Goal: Communication & Community: Answer question/provide support

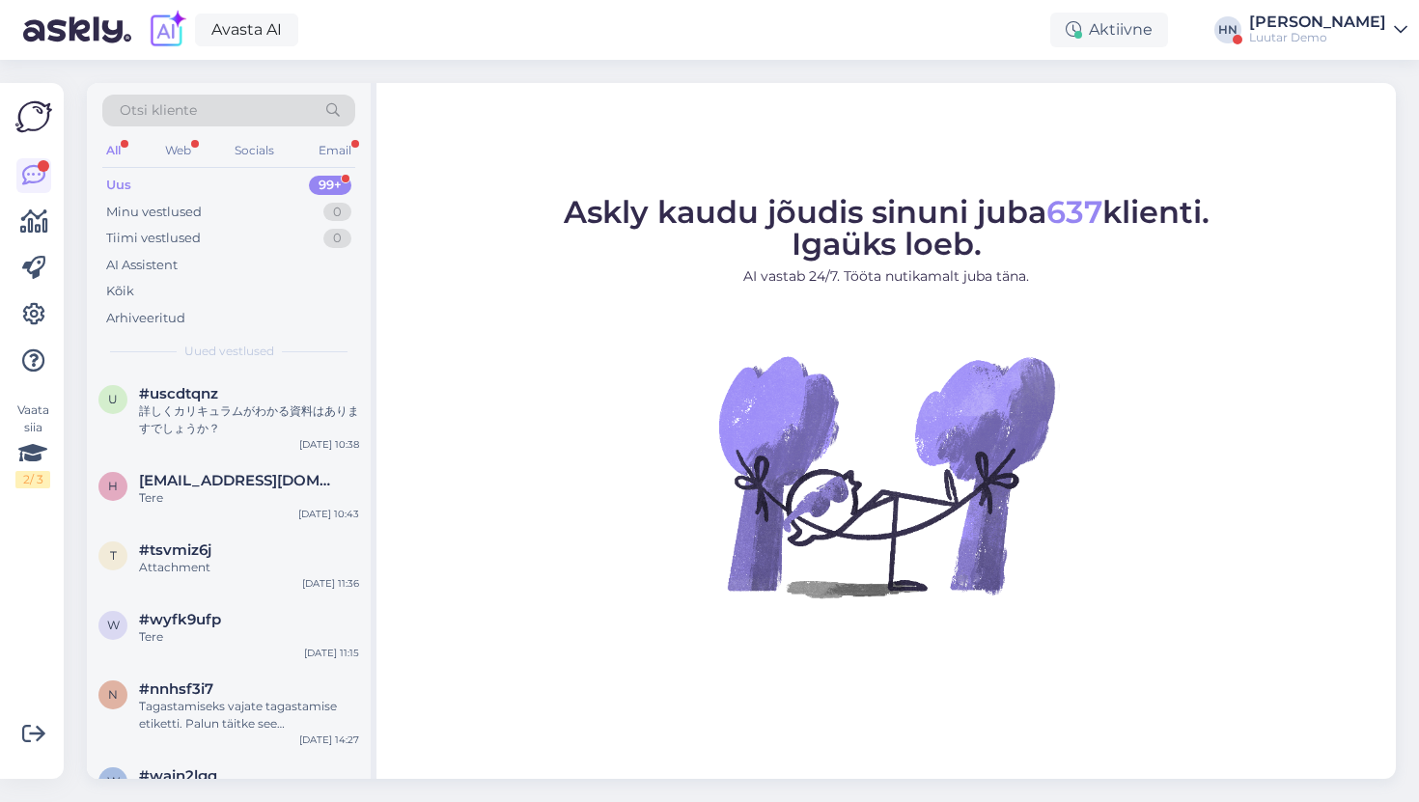
click at [1242, 39] on div "HN" at bounding box center [1228, 29] width 27 height 27
click at [1283, 34] on div "Luutar Demo" at bounding box center [1317, 37] width 137 height 15
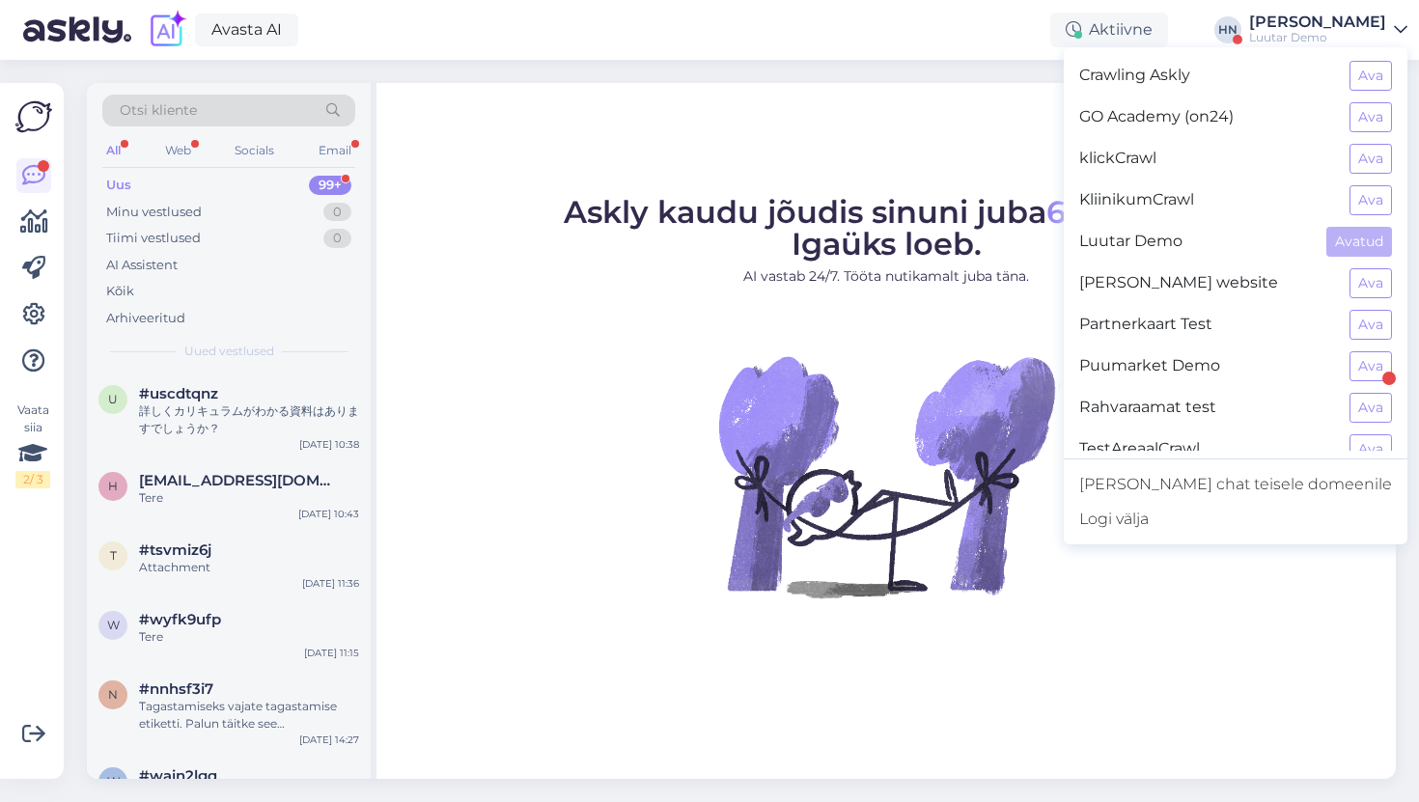
click at [870, 311] on img at bounding box center [887, 476] width 348 height 348
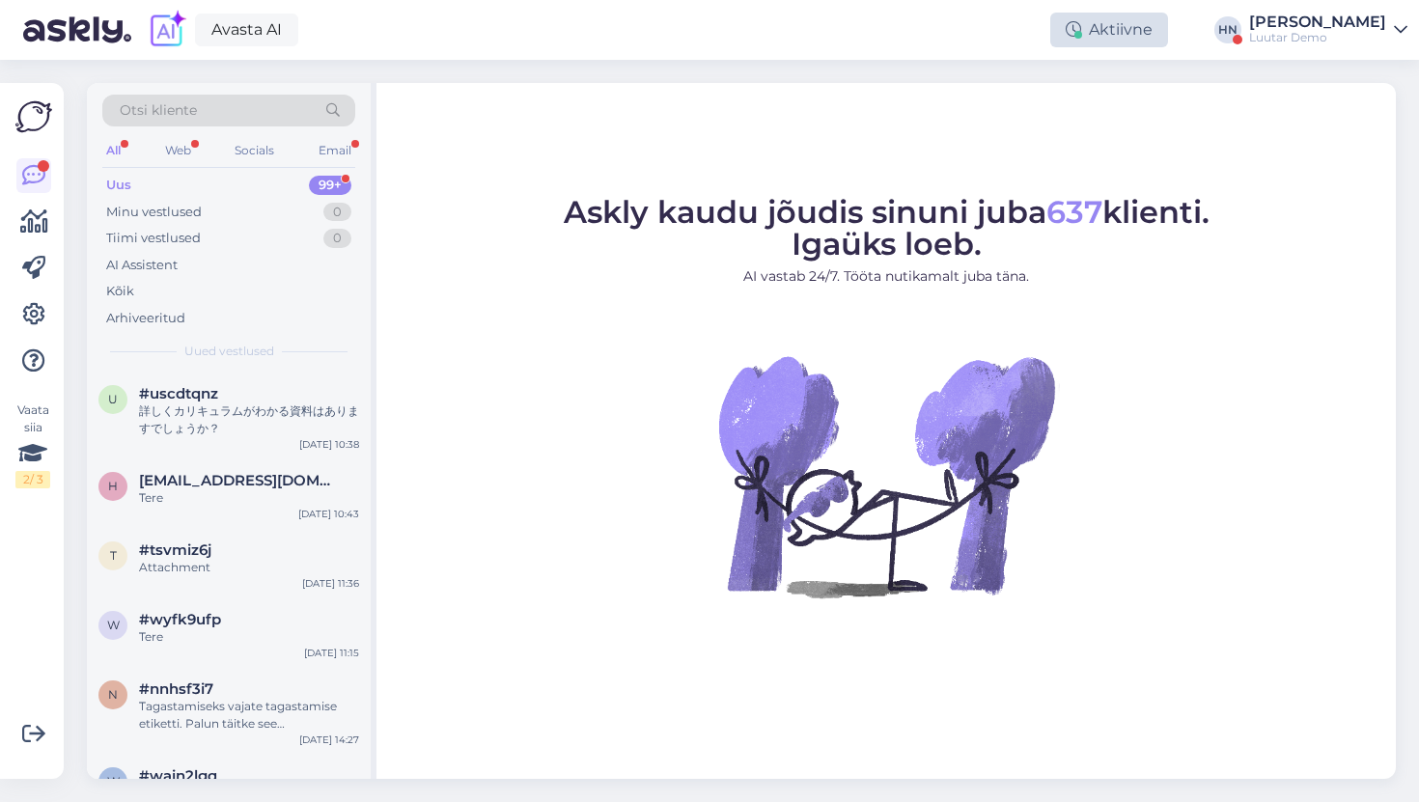
click at [1122, 35] on div "Aktiivne" at bounding box center [1110, 30] width 118 height 35
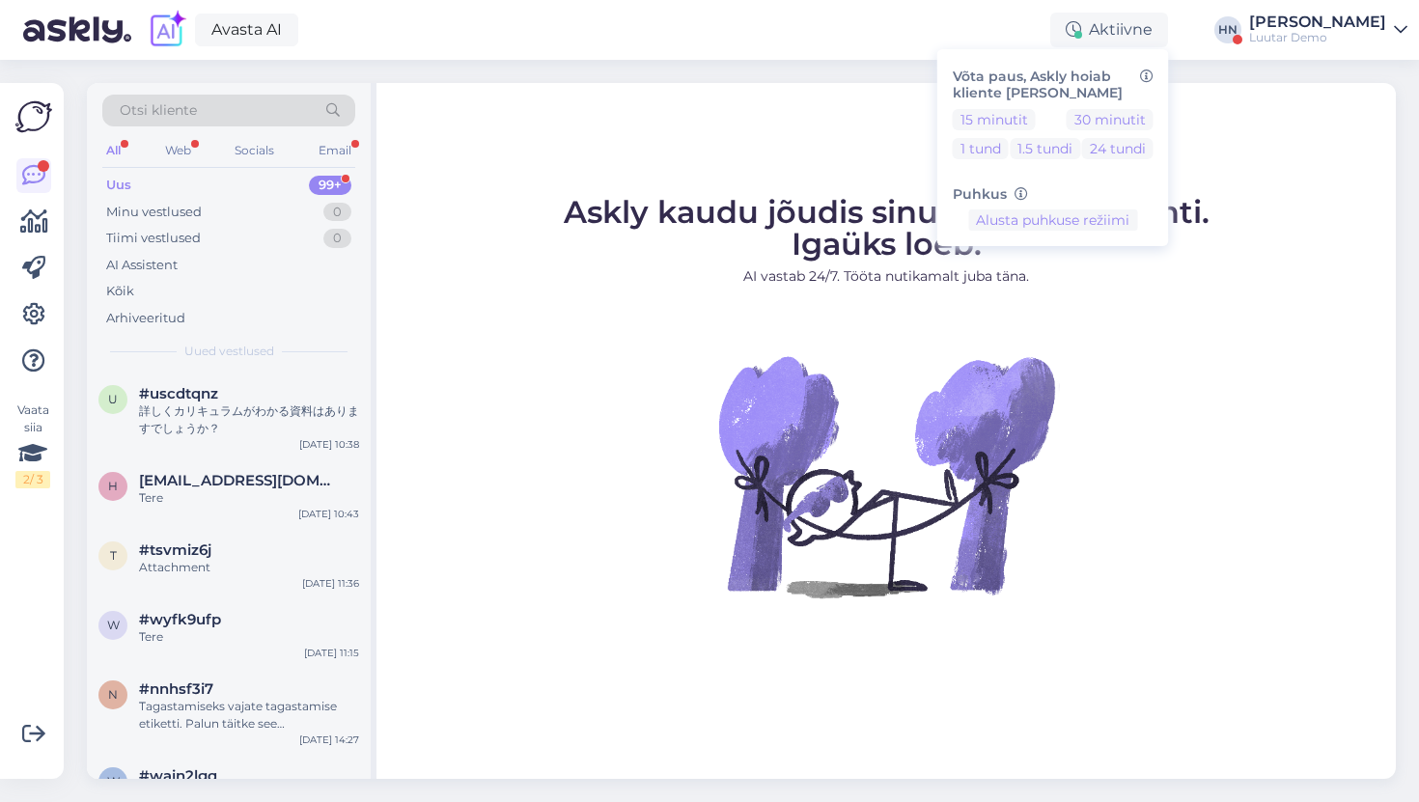
click at [429, 228] on figure "Askly kaudu jõudis sinuni juba 637 klienti. Igaüks loeb. AI vastab 24/7. Tööta …" at bounding box center [886, 423] width 985 height 453
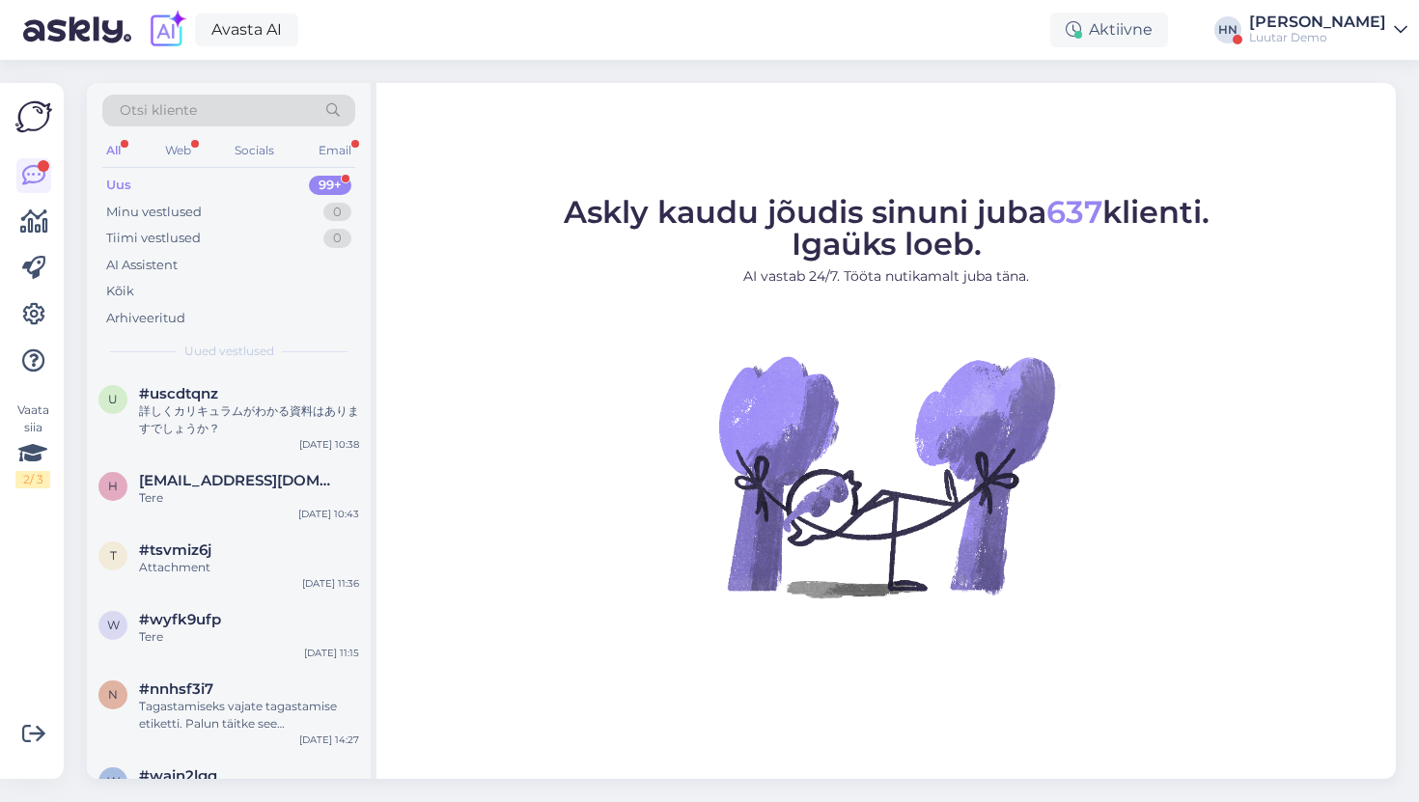
click at [1268, 37] on div "Luutar Demo" at bounding box center [1317, 37] width 137 height 15
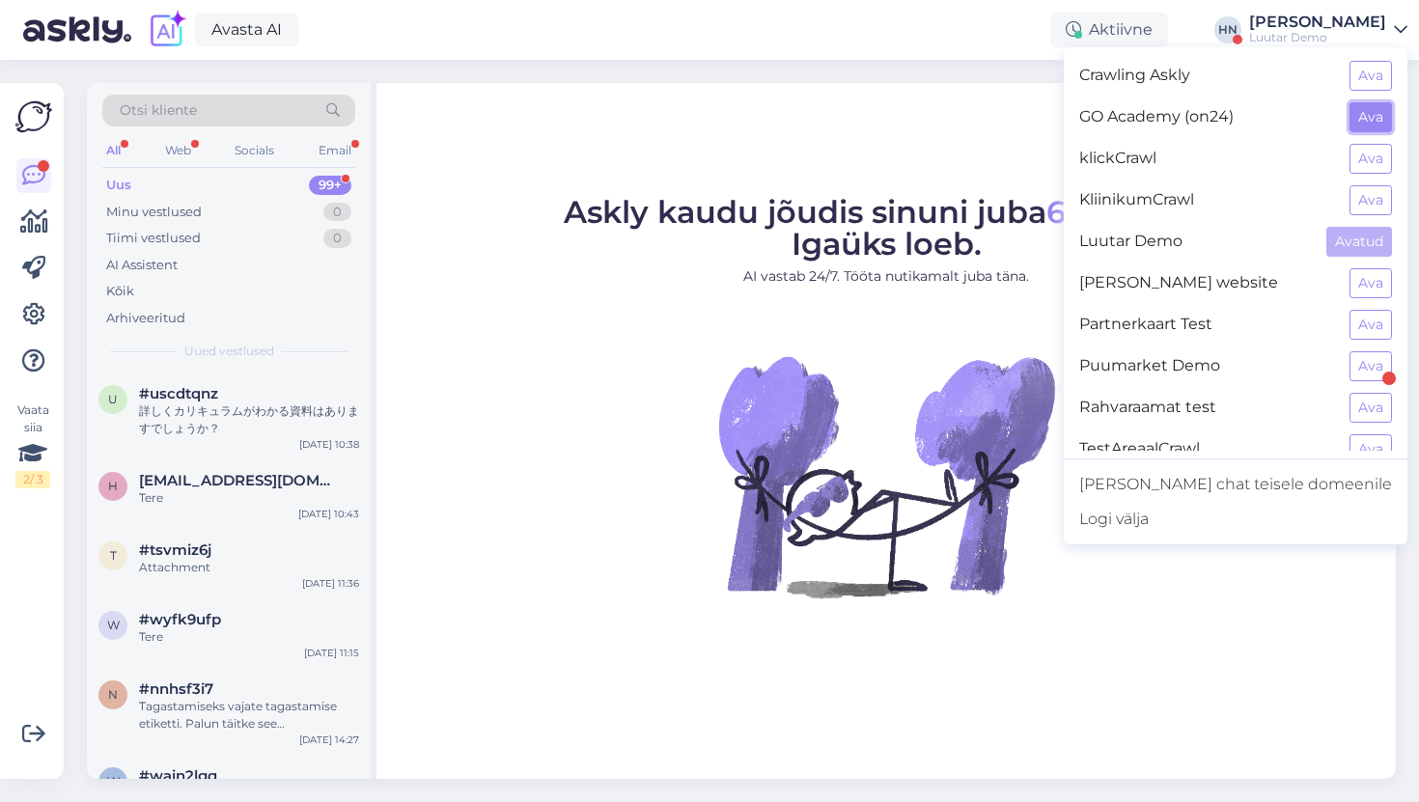
click at [1373, 118] on button "Ava" at bounding box center [1371, 117] width 42 height 30
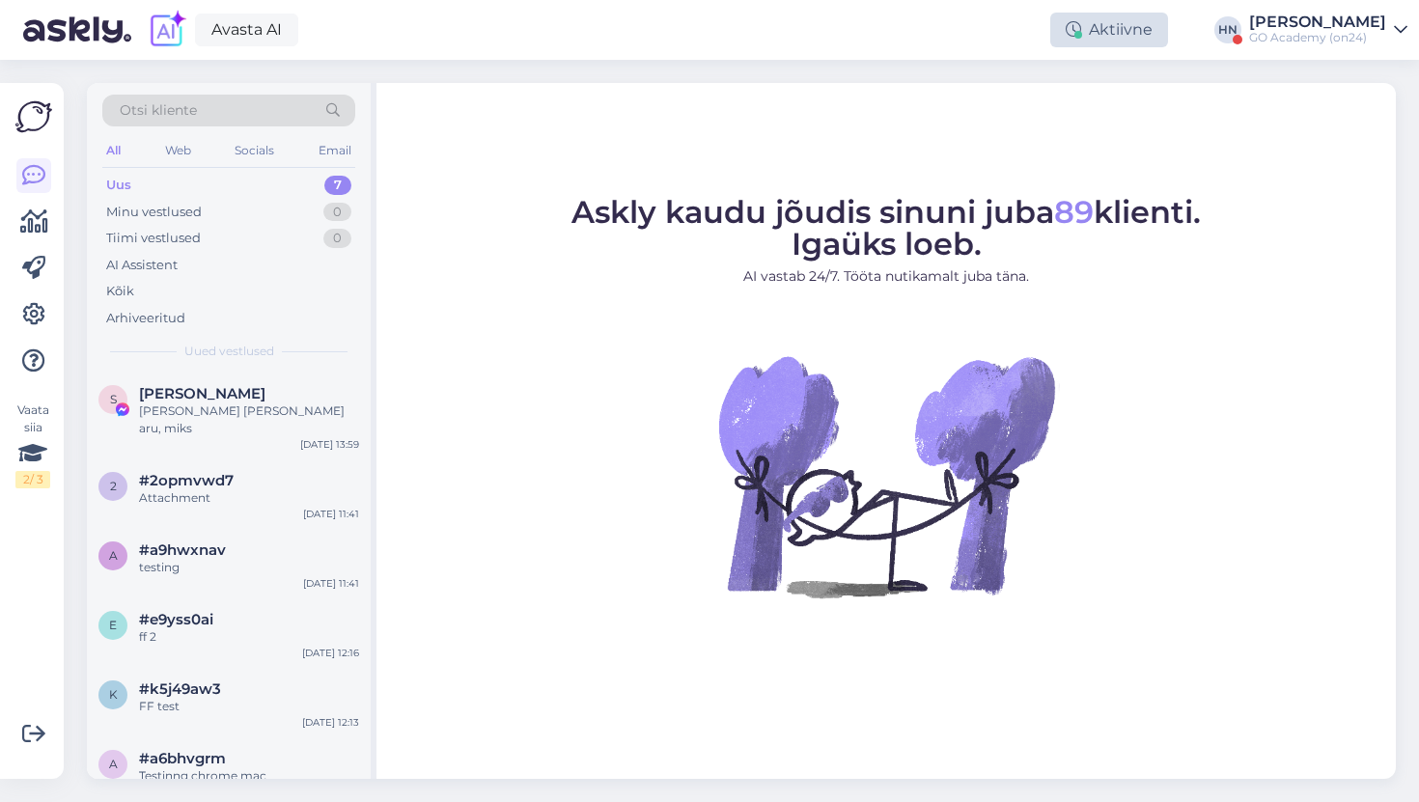
click at [1081, 24] on icon at bounding box center [1073, 29] width 15 height 15
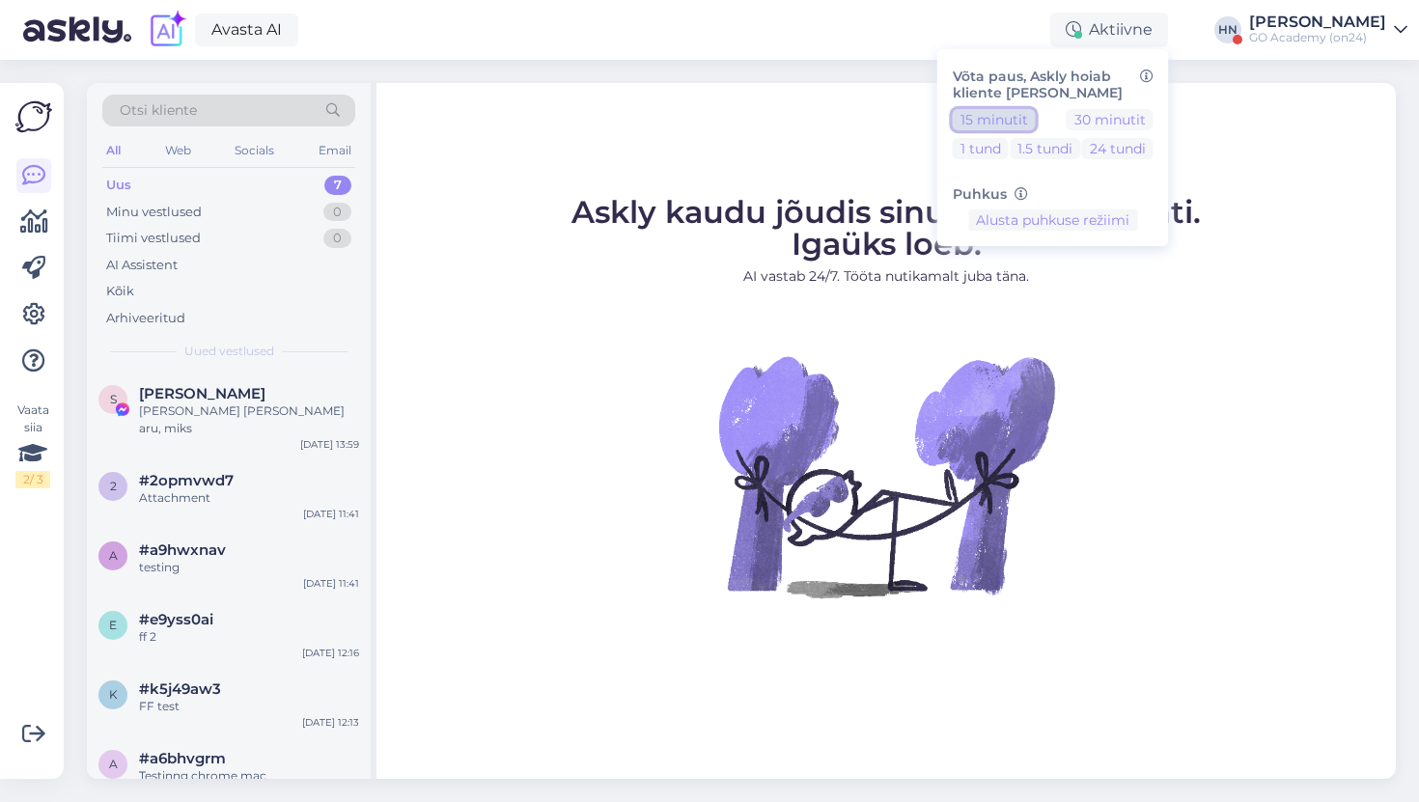
click at [1034, 109] on button "15 minutit" at bounding box center [994, 119] width 83 height 21
click at [503, 171] on div "Askly kaudu jõudis sinuni juba 89 klienti. Igaüks loeb. AI vastab 24/7. Tööta n…" at bounding box center [887, 431] width 1020 height 696
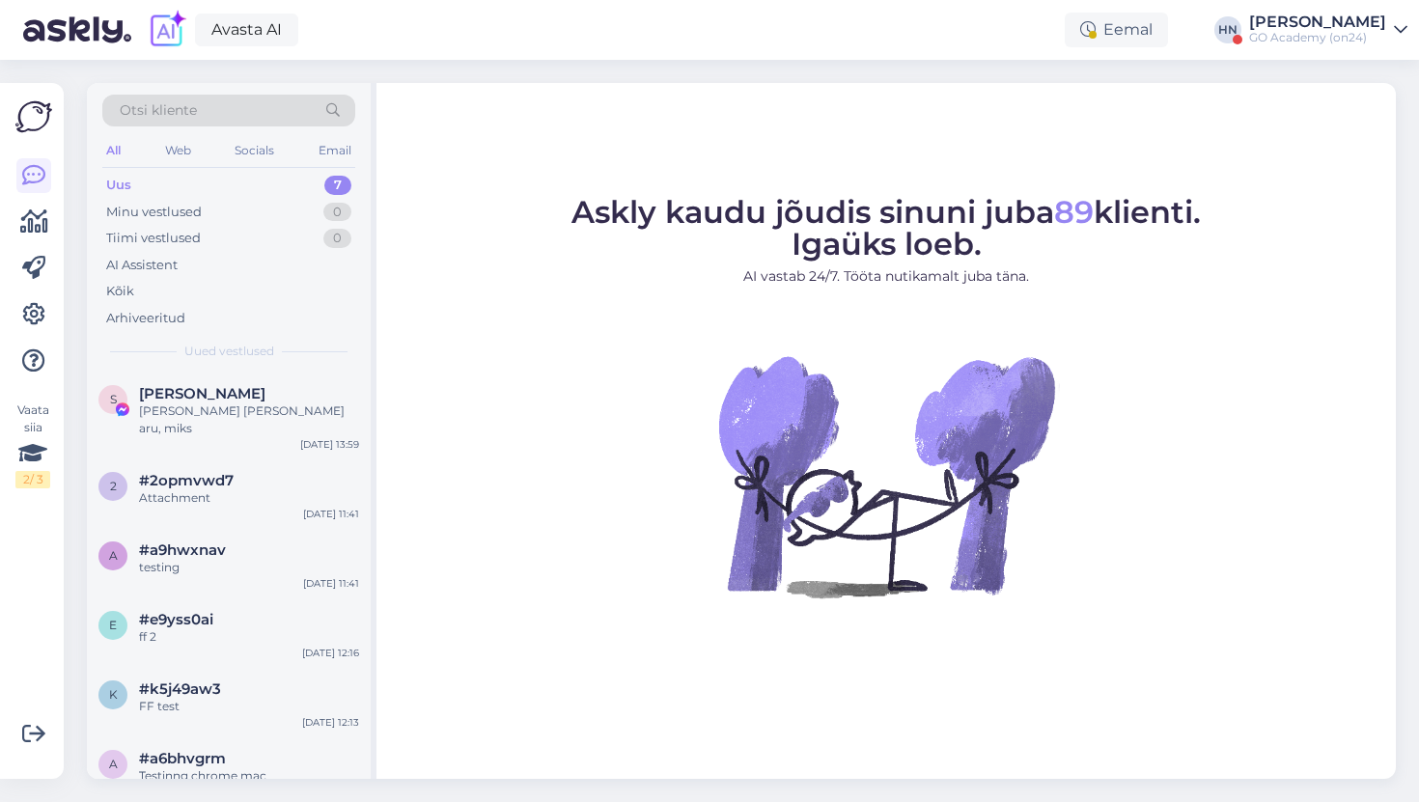
click at [1092, 209] on span "89" at bounding box center [1074, 212] width 40 height 38
click at [1079, 211] on span "89" at bounding box center [1074, 212] width 40 height 38
copy span "89"
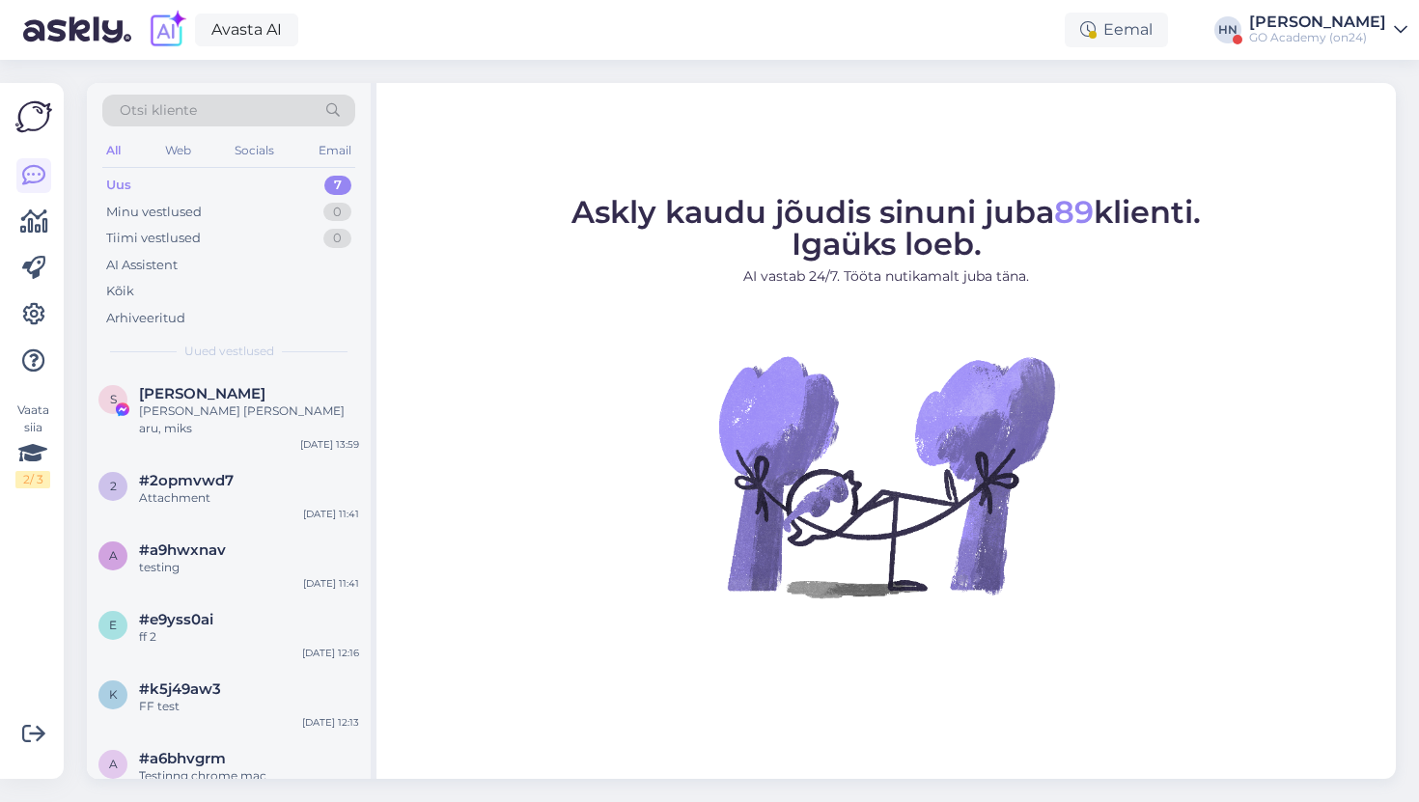
click at [512, 185] on div "Askly kaudu jõudis sinuni juba 89 klienti. Igaüks loeb. AI vastab 24/7. Tööta n…" at bounding box center [887, 431] width 1020 height 696
click at [263, 542] on div "#a9hwxnav" at bounding box center [249, 550] width 220 height 17
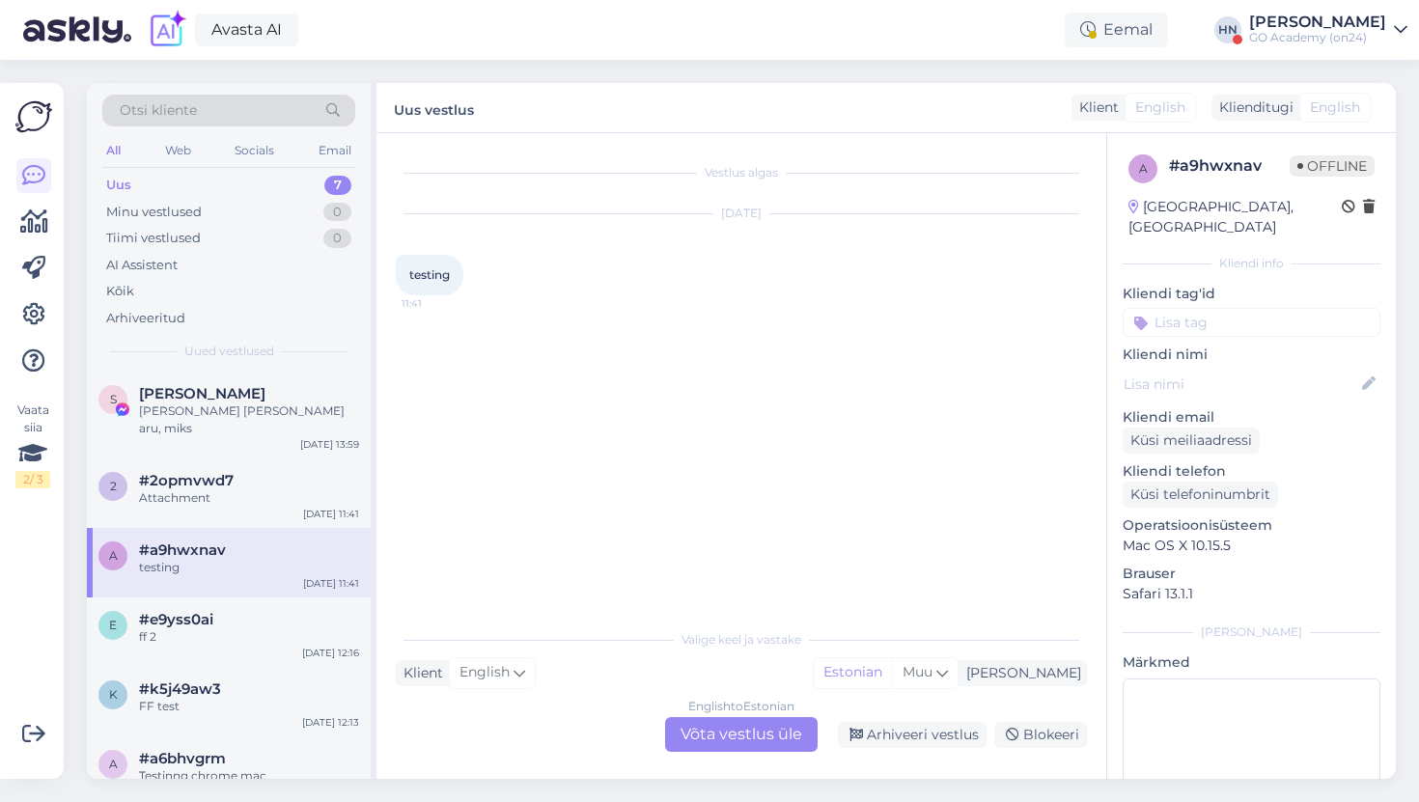
click at [613, 197] on div "Apr 28 2021 testing 11:41" at bounding box center [741, 255] width 691 height 124
click at [37, 166] on icon at bounding box center [33, 175] width 23 height 23
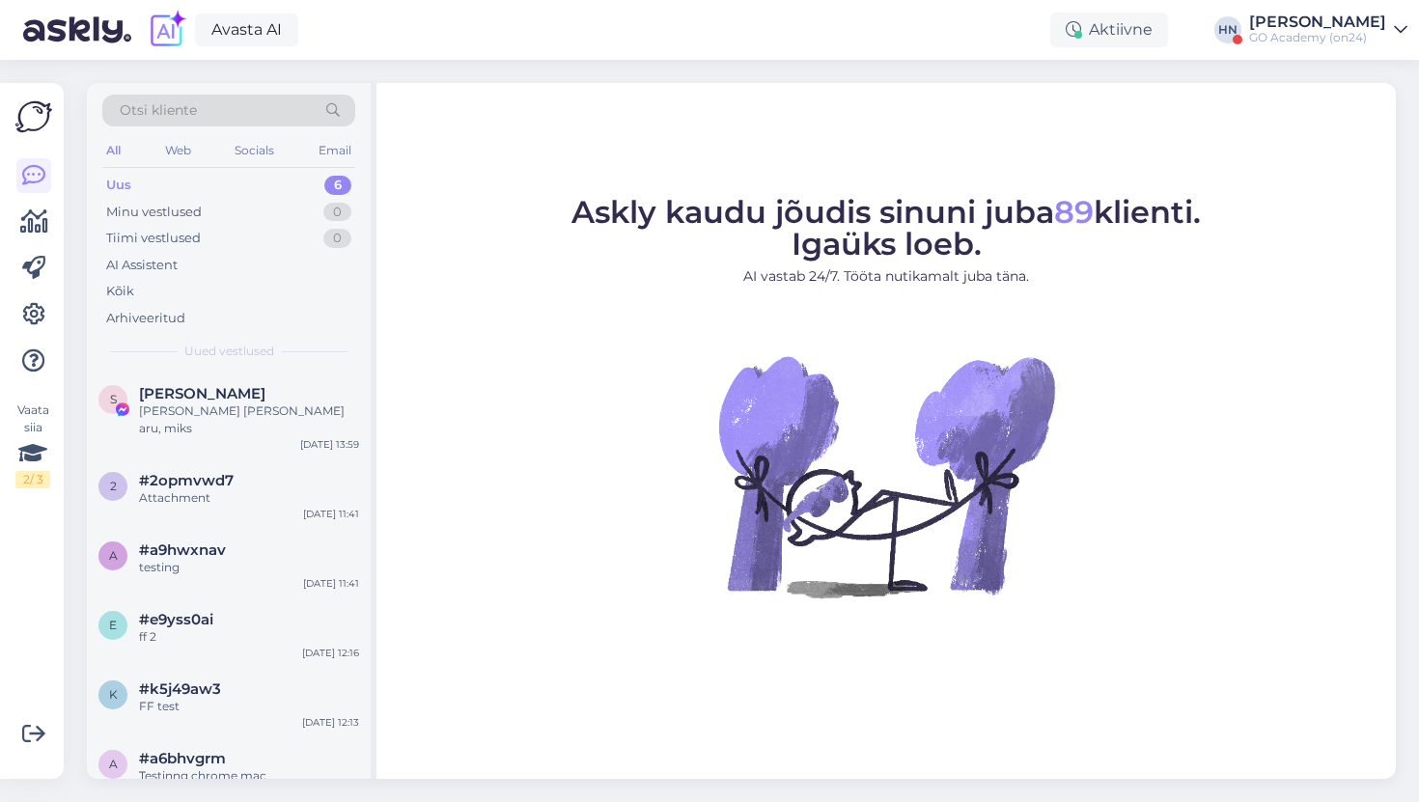
click at [571, 129] on div "Askly kaudu jõudis sinuni juba 89 klienti. Igaüks loeb. AI vastab 24/7. Tööta n…" at bounding box center [887, 431] width 1020 height 696
click at [287, 237] on div "Tiimi vestlused 0" at bounding box center [228, 238] width 253 height 27
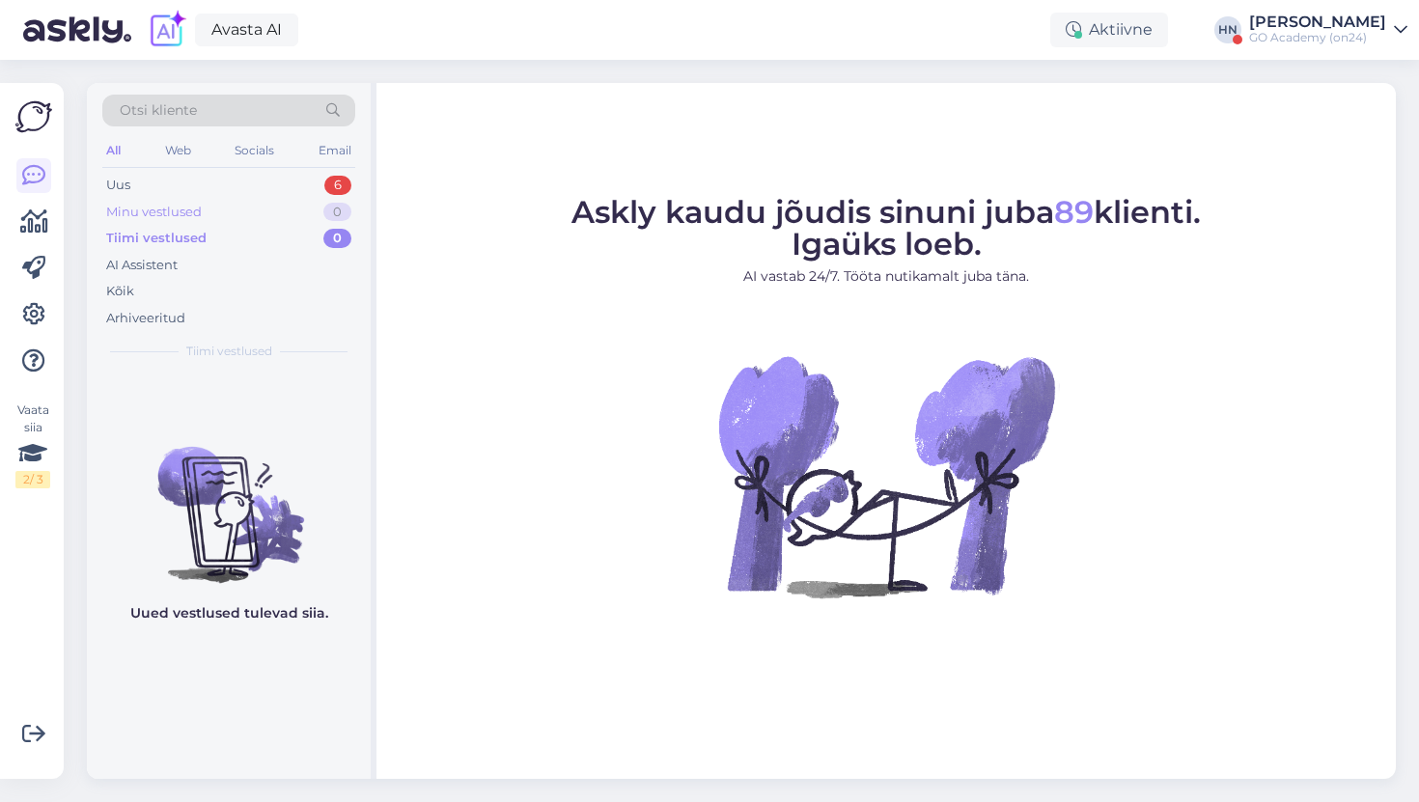
click at [280, 220] on div "Minu vestlused 0" at bounding box center [228, 212] width 253 height 27
click at [271, 183] on div "Uus 6" at bounding box center [228, 185] width 253 height 27
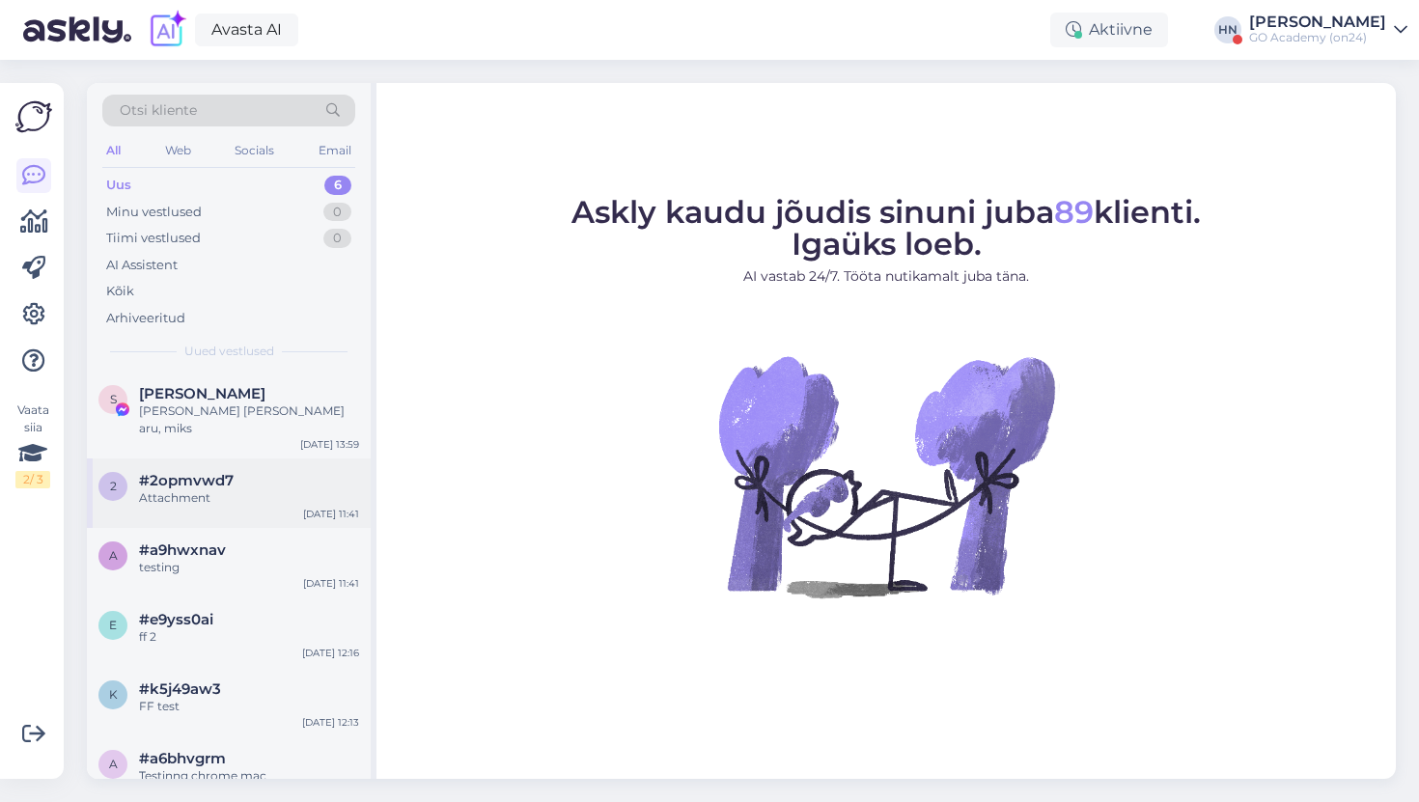
click at [227, 472] on span "#2opmvwd7" at bounding box center [186, 480] width 95 height 17
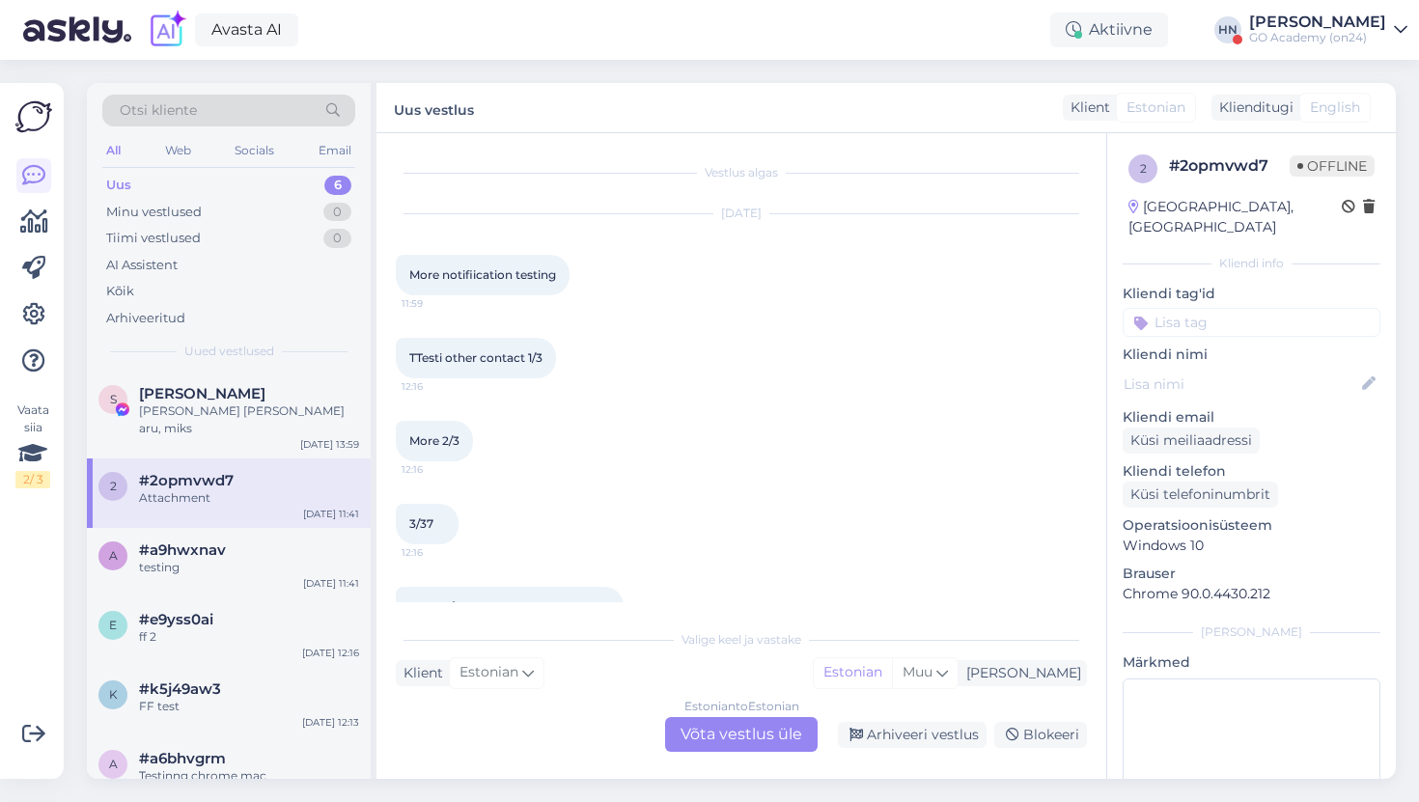
scroll to position [1038, 0]
